Goal: Information Seeking & Learning: Learn about a topic

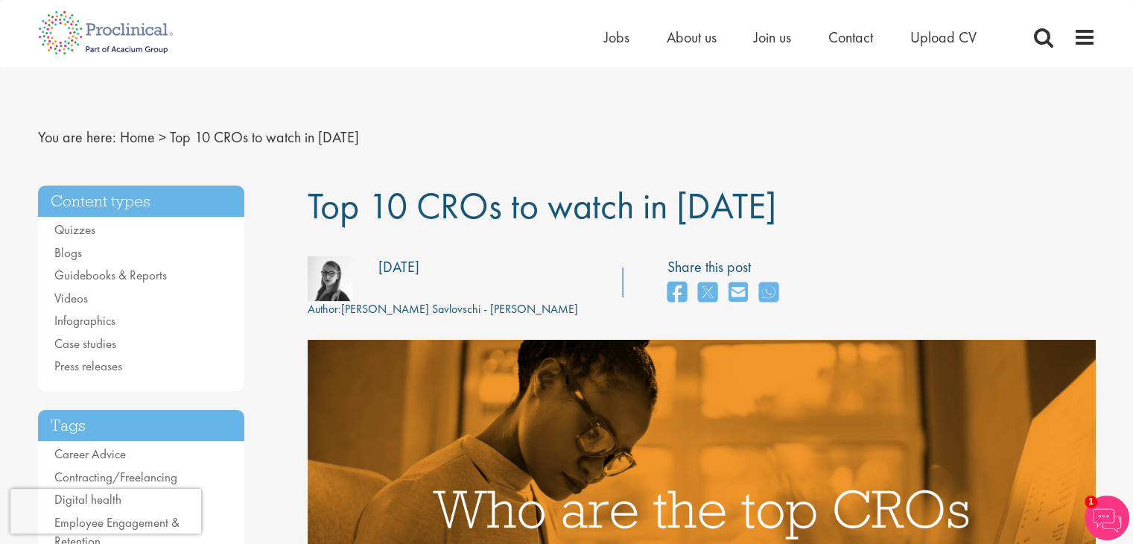
click at [400, 54] on div "Home Jobs About us Join us Contact Upload CV" at bounding box center [561, 28] width 1069 height 56
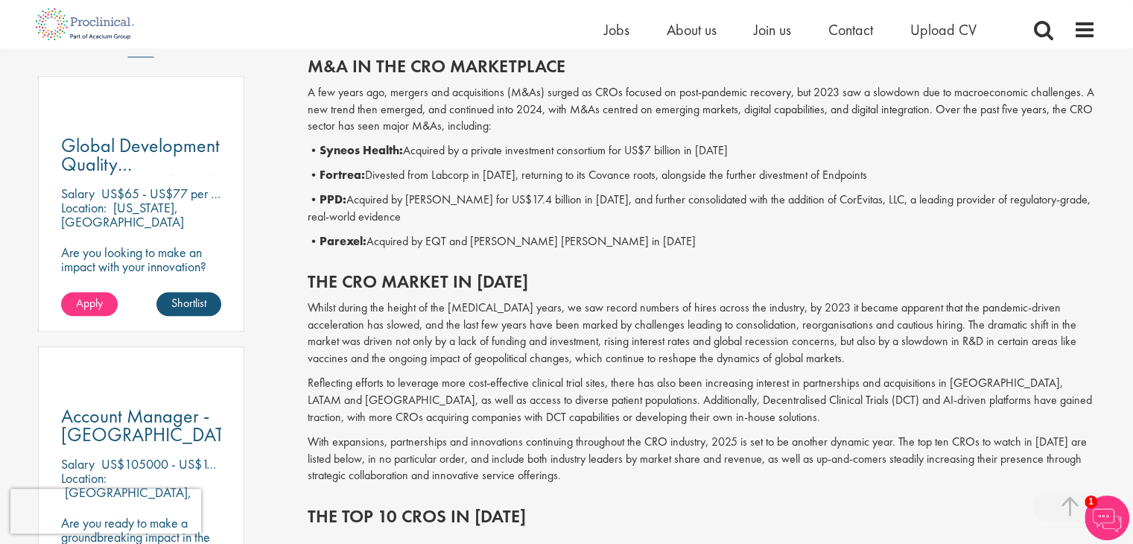
scroll to position [1191, 0]
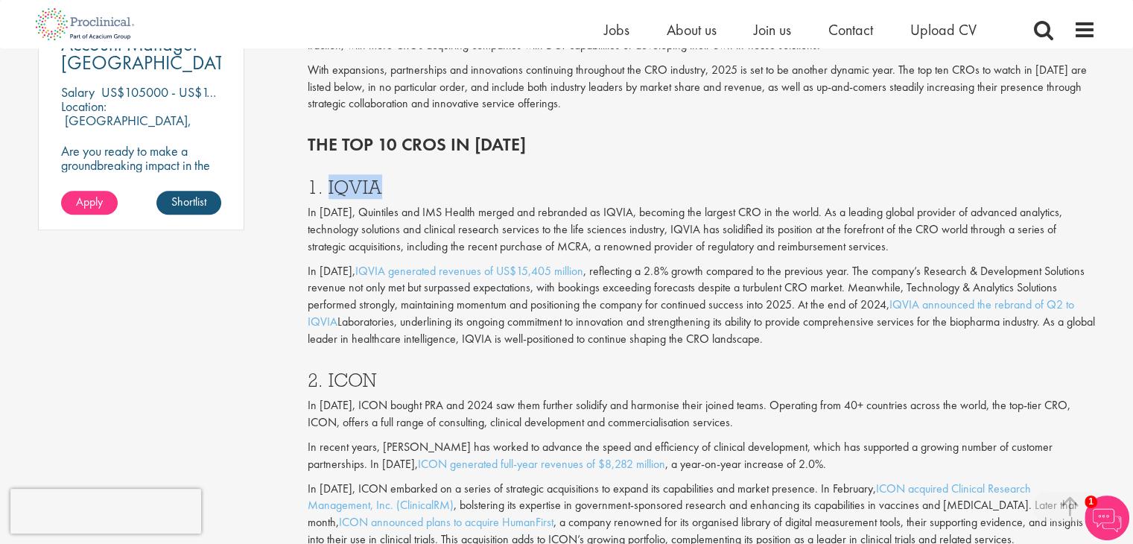
drag, startPoint x: 378, startPoint y: 182, endPoint x: 325, endPoint y: 182, distance: 52.9
click at [325, 182] on h3 "1. IQVIA" at bounding box center [702, 186] width 788 height 19
copy h3 "IQVIA"
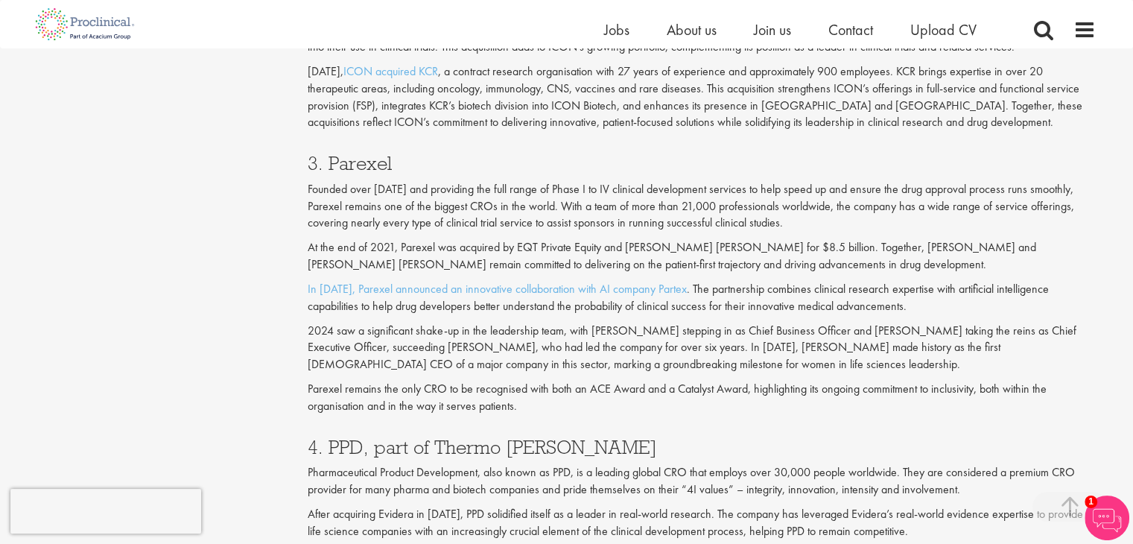
scroll to position [1728, 0]
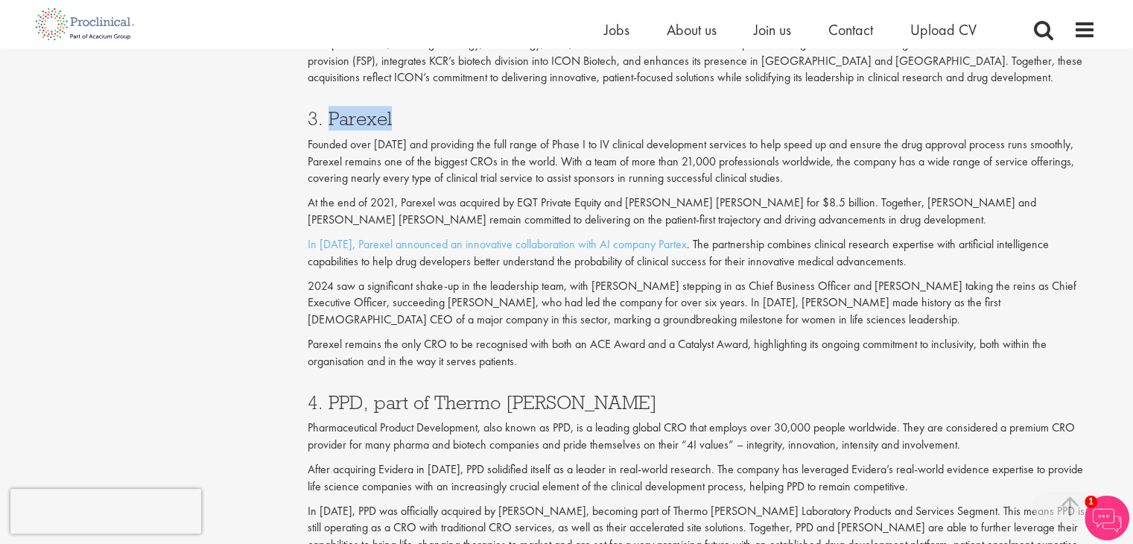
drag, startPoint x: 390, startPoint y: 115, endPoint x: 327, endPoint y: 112, distance: 63.4
click at [327, 112] on h3 "3. Parexel" at bounding box center [702, 118] width 788 height 19
copy h3 "Parexel"
click at [83, 224] on div "Content types Quizzes Blogs Guidebooks & Reports Videos Infographics Case studi…" at bounding box center [567, 364] width 1080 height 3865
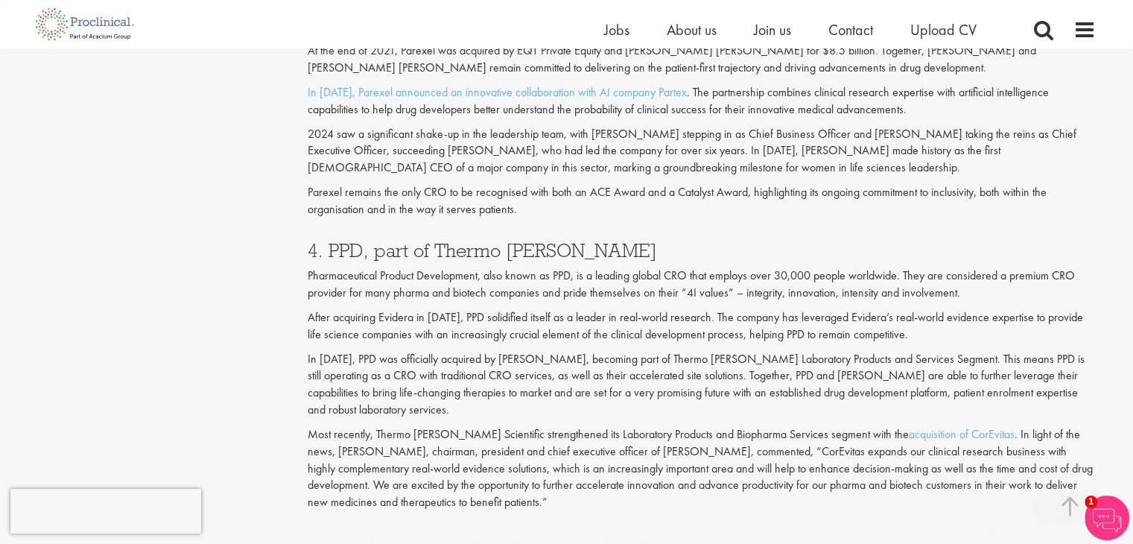
scroll to position [1924, 0]
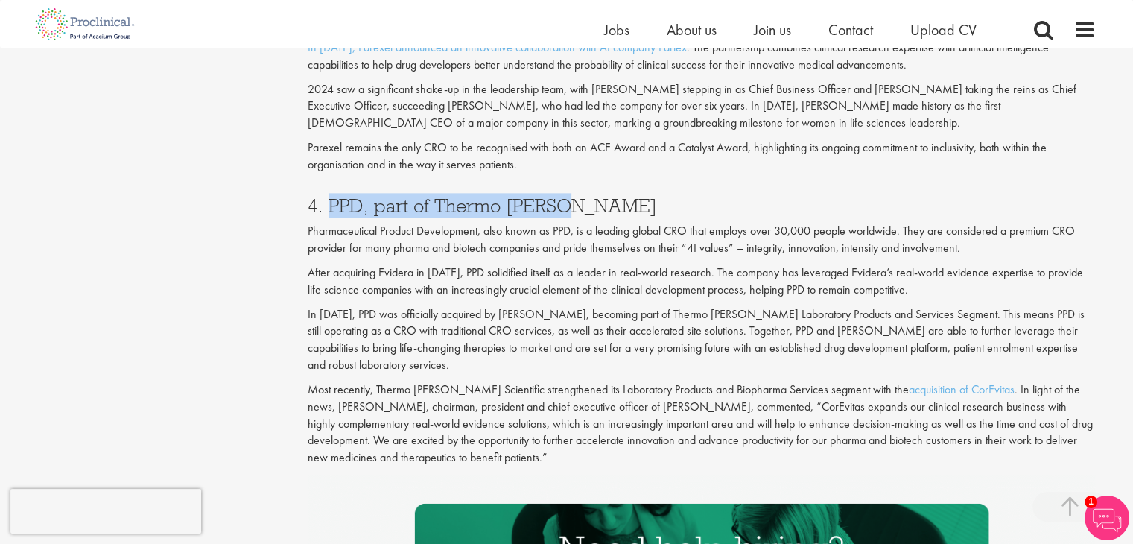
drag, startPoint x: 328, startPoint y: 206, endPoint x: 563, endPoint y: 212, distance: 235.4
click at [563, 212] on h3 "4. PPD, part of Thermo [PERSON_NAME]" at bounding box center [702, 205] width 788 height 19
copy h3 "PPD, part of Thermo Fisher"
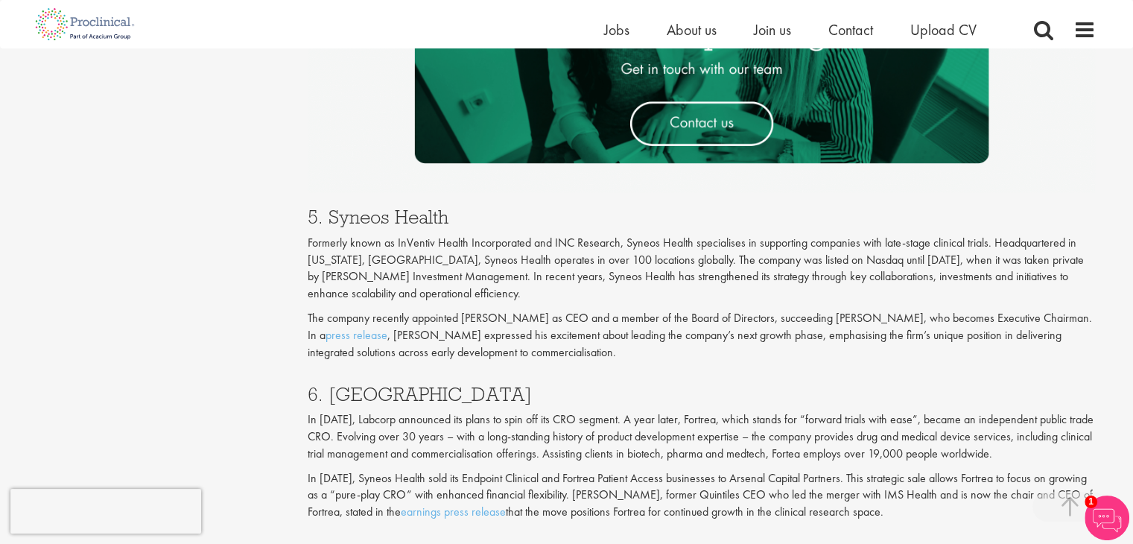
scroll to position [2416, 0]
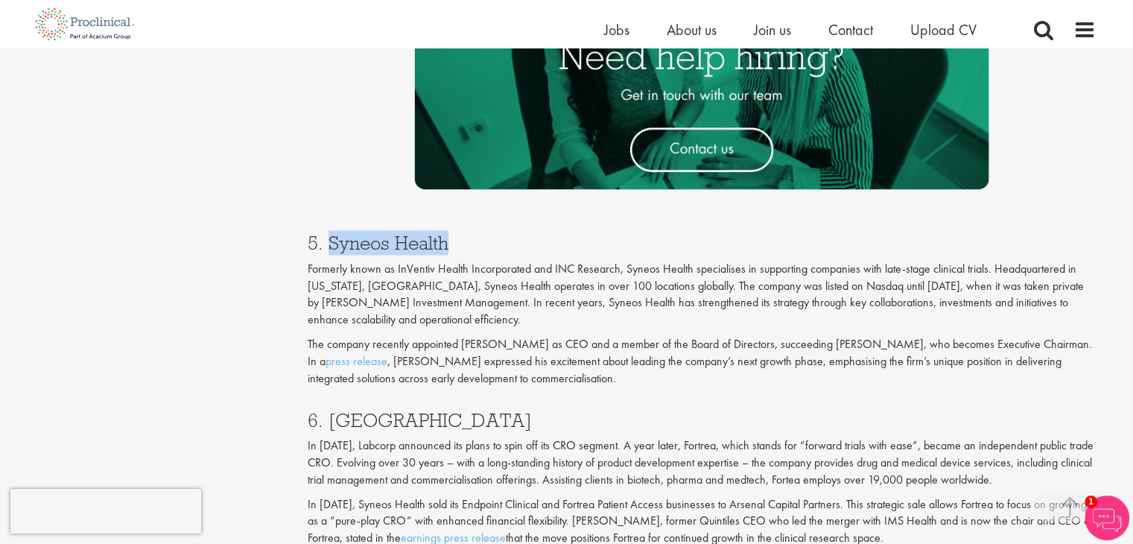
drag, startPoint x: 451, startPoint y: 238, endPoint x: 328, endPoint y: 233, distance: 123.0
click at [328, 233] on h3 "5. Syneos Health" at bounding box center [702, 242] width 788 height 19
copy h3 "Syneos Health"
drag, startPoint x: 387, startPoint y: 416, endPoint x: 325, endPoint y: 412, distance: 62.7
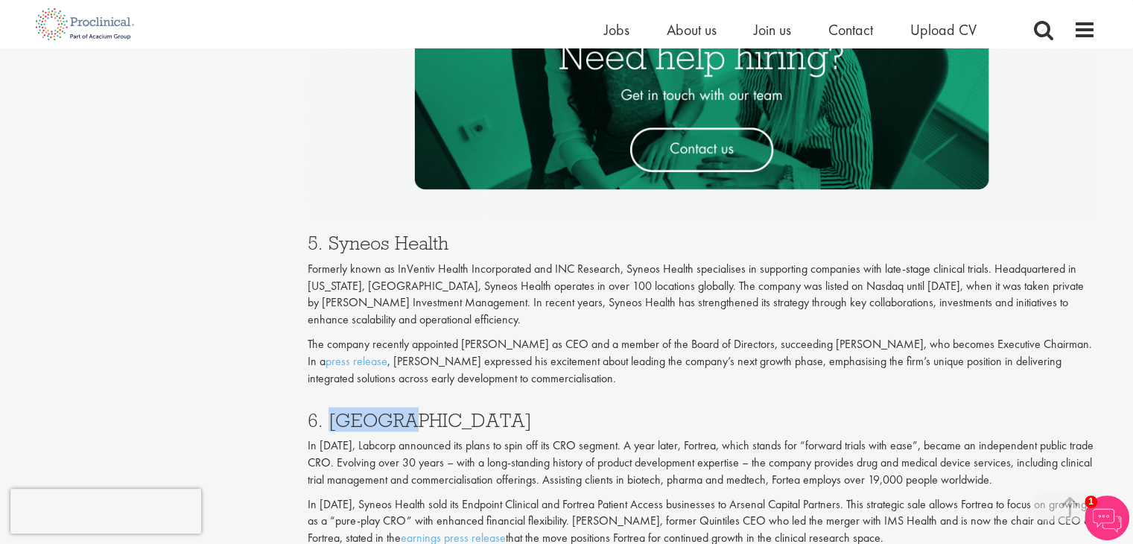
click at [325, 412] on h3 "6. [GEOGRAPHIC_DATA]" at bounding box center [702, 419] width 788 height 19
copy h3 "Fortrea"
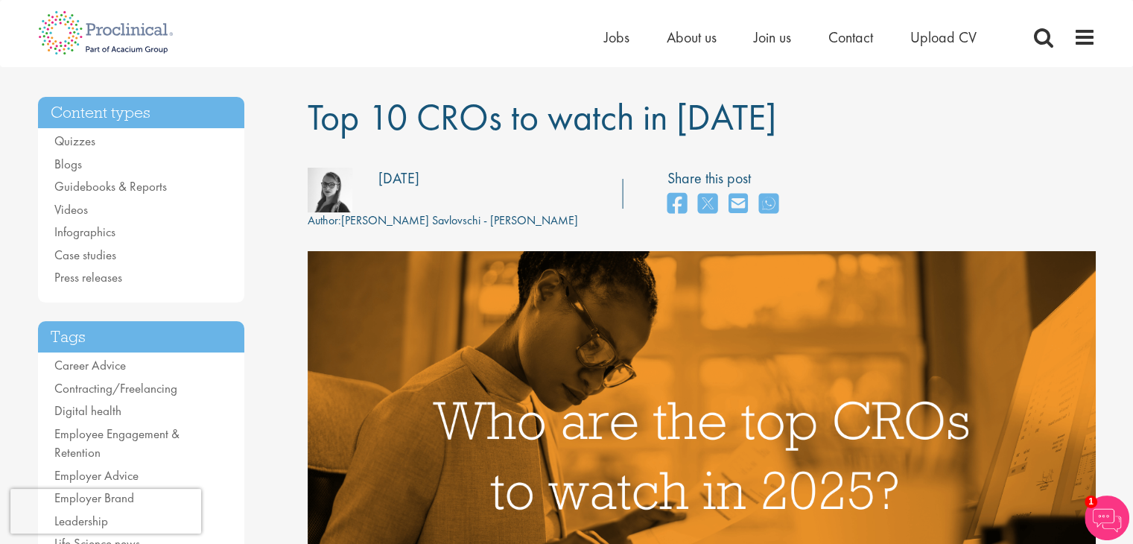
scroll to position [0, 0]
